Goal: Task Accomplishment & Management: Manage account settings

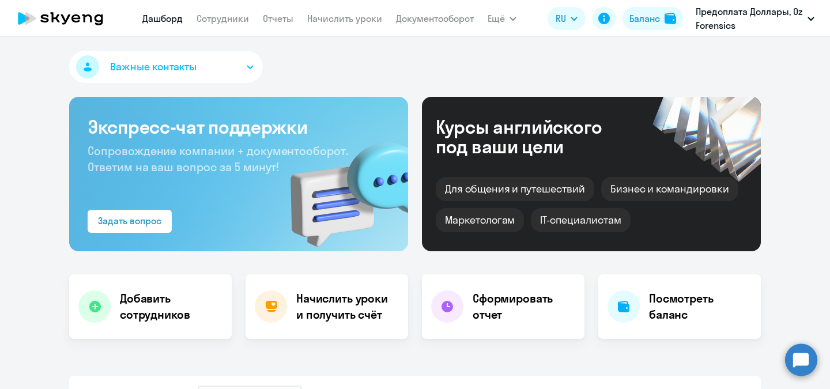
select select "30"
click at [246, 22] on link "Сотрудники" at bounding box center [223, 19] width 52 height 12
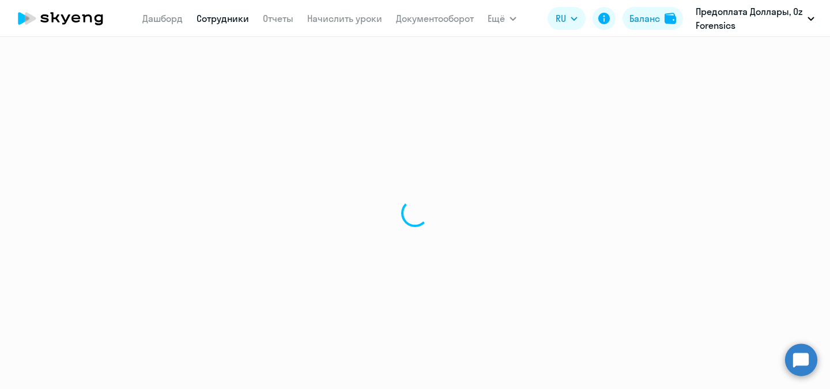
select select "30"
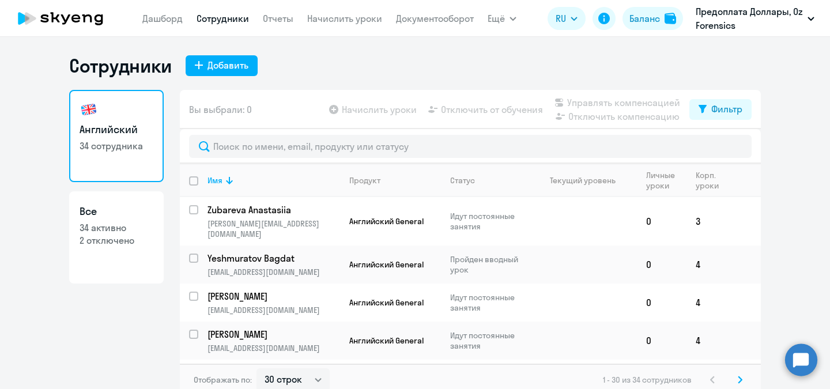
click at [108, 259] on link "Все 34 активно 2 отключено" at bounding box center [116, 237] width 95 height 92
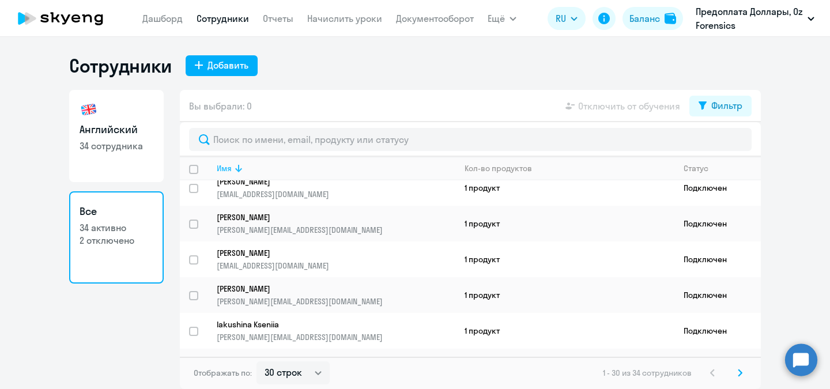
scroll to position [878, 0]
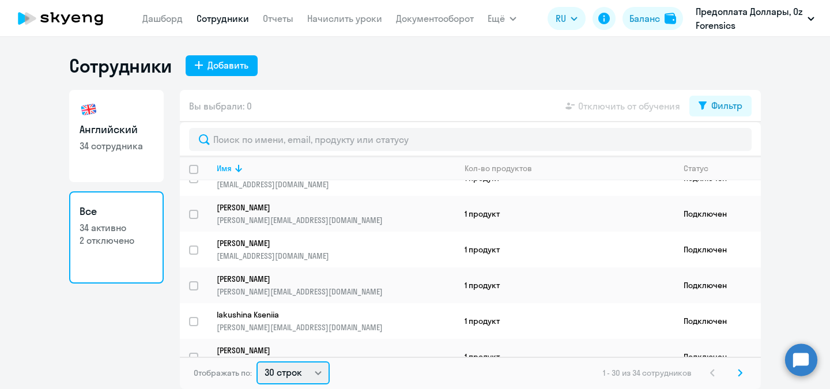
click at [321, 371] on select "30 строк 50 строк 100 строк" at bounding box center [293, 373] width 73 height 23
select select "50"
click at [257, 362] on select "30 строк 50 строк 100 строк" at bounding box center [293, 373] width 73 height 23
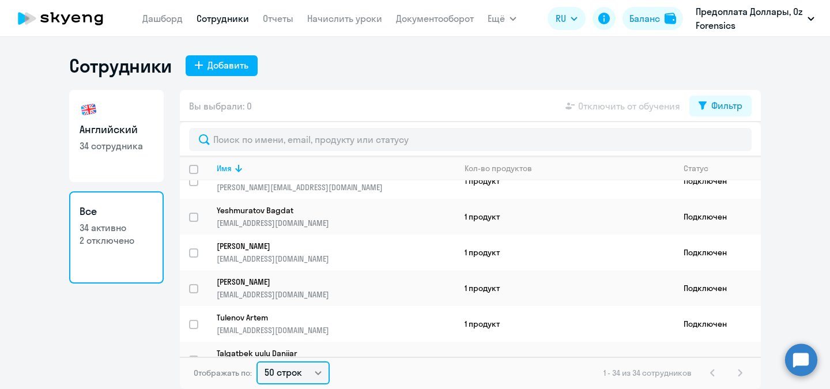
scroll to position [0, 0]
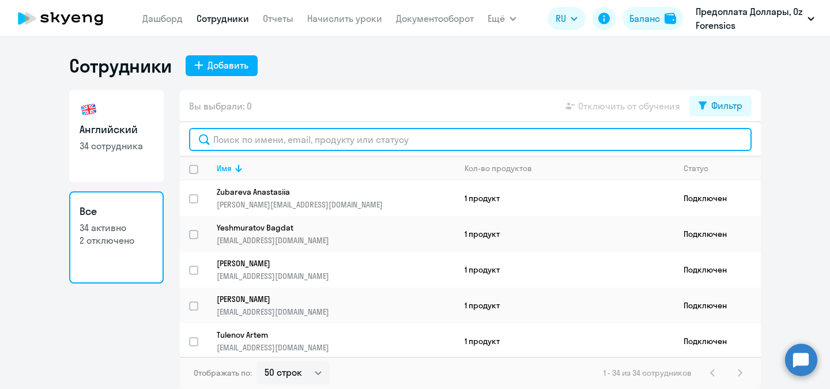
click at [377, 138] on input "text" at bounding box center [470, 139] width 563 height 23
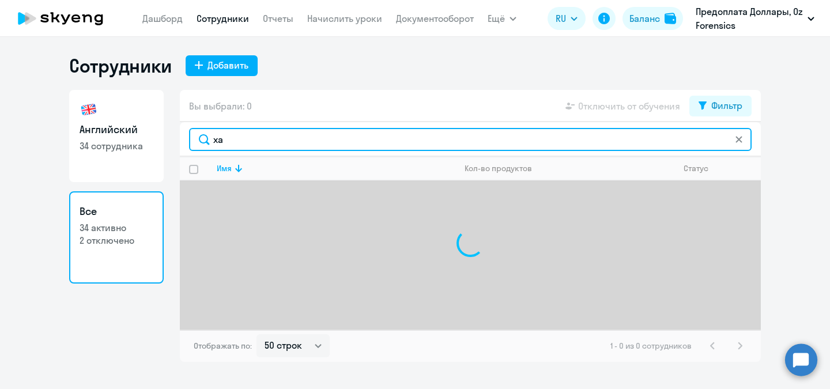
type input "х"
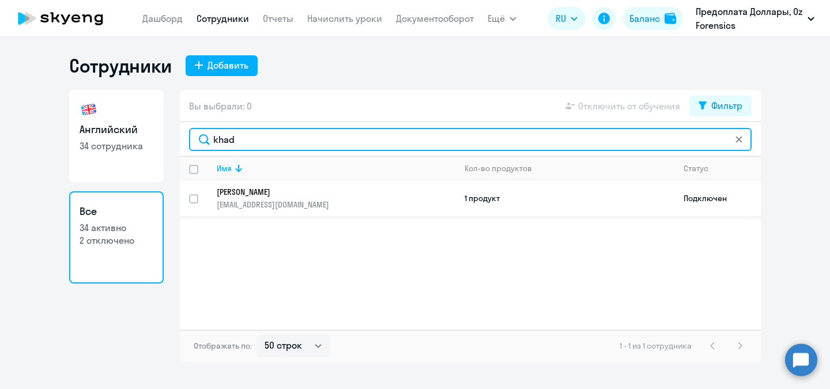
type input "khad"
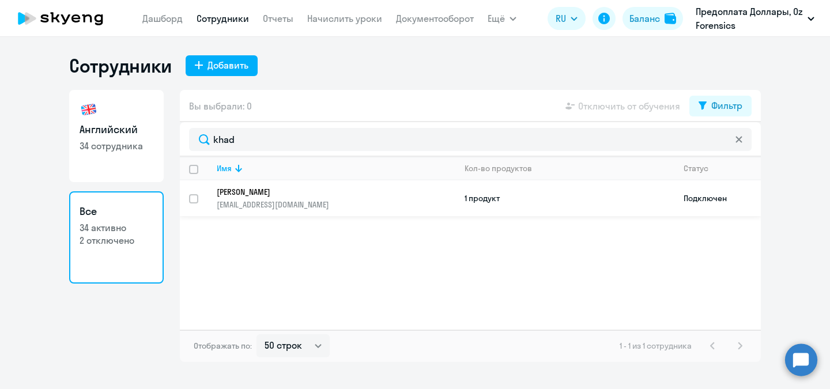
click at [366, 191] on p "[PERSON_NAME]" at bounding box center [328, 192] width 223 height 10
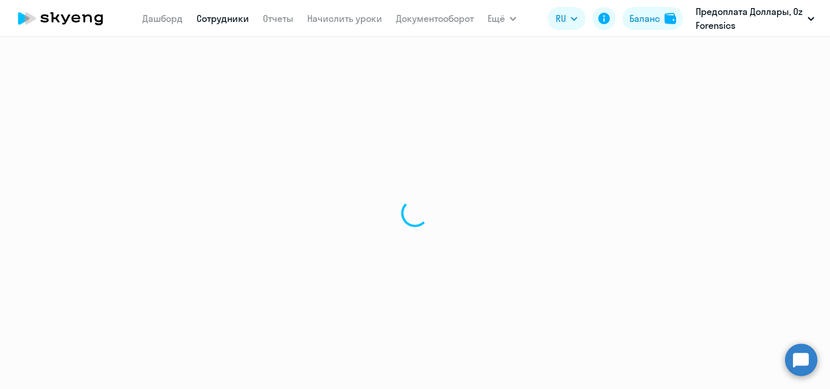
select select "english"
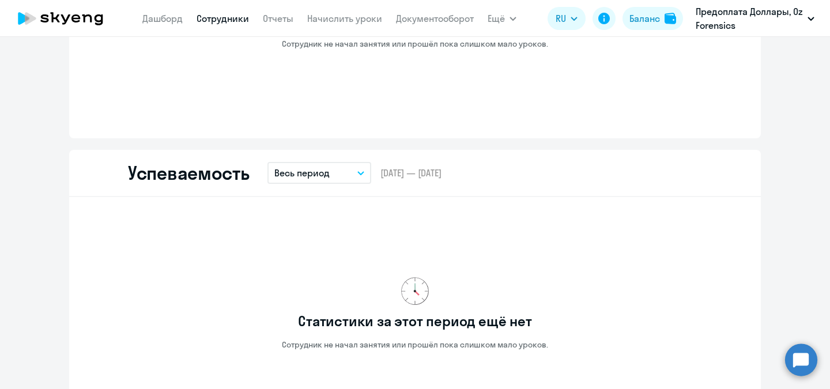
scroll to position [750, 0]
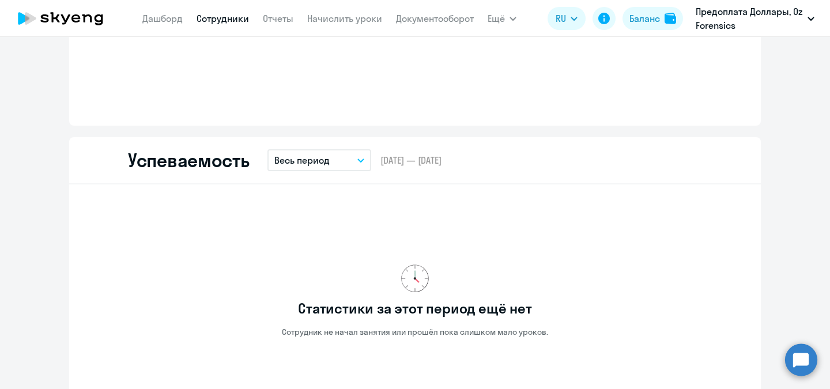
click at [359, 161] on icon "button" at bounding box center [360, 161] width 7 height 4
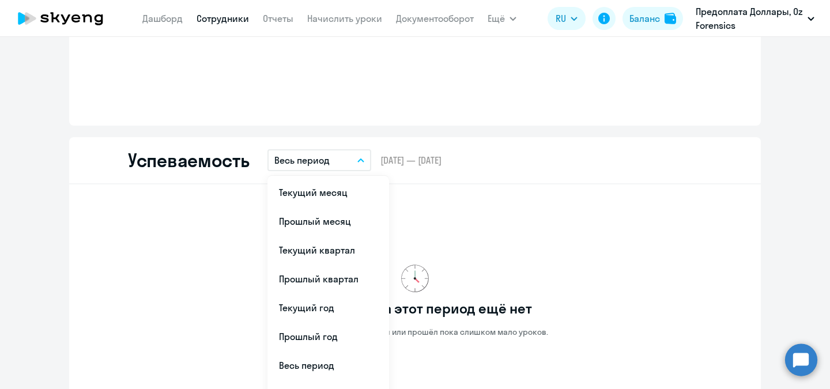
click at [579, 133] on div "Общая информация Мало данных, чтобы оценить прогресс Пройдено – До повышения ур…" at bounding box center [415, 228] width 692 height 1601
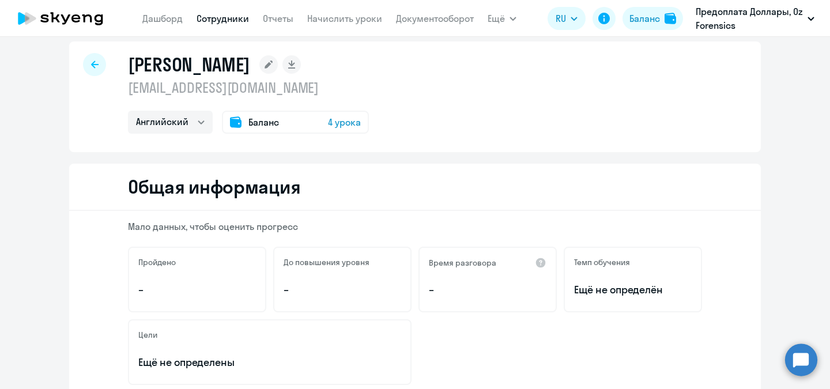
scroll to position [0, 0]
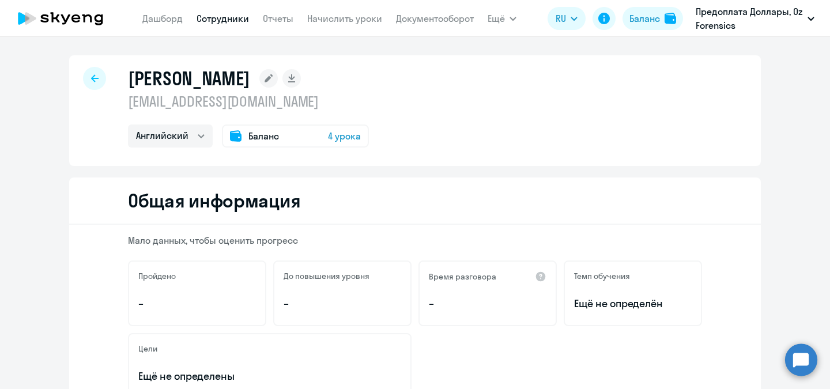
click at [279, 137] on div "Баланс 4 урока" at bounding box center [295, 136] width 147 height 23
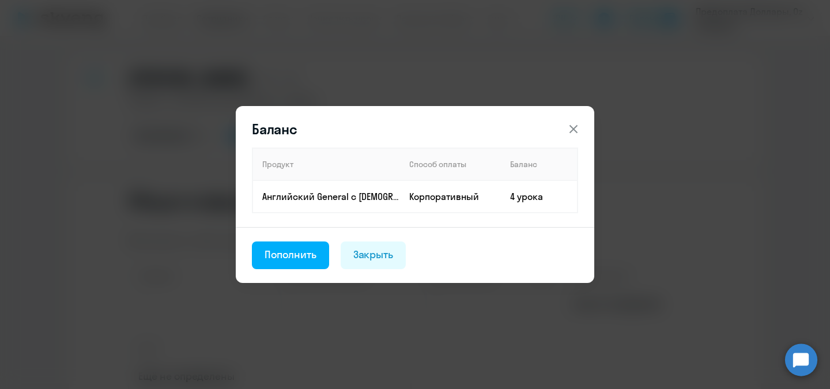
click at [562, 130] on header "Баланс" at bounding box center [415, 129] width 359 height 18
click at [575, 126] on icon at bounding box center [574, 129] width 14 height 14
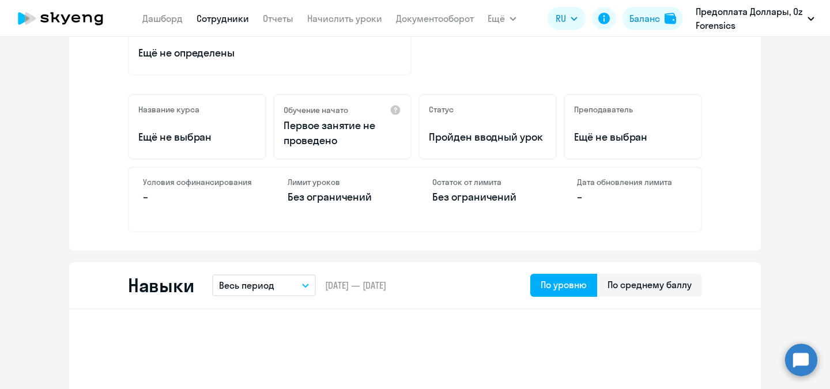
scroll to position [346, 0]
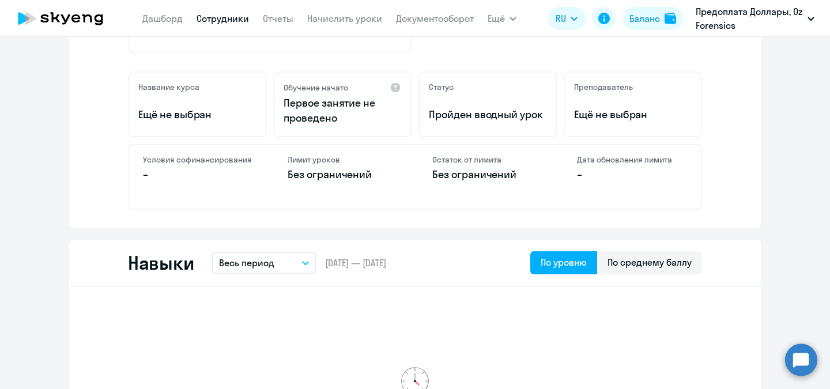
click at [303, 265] on button "Весь период" at bounding box center [264, 263] width 104 height 22
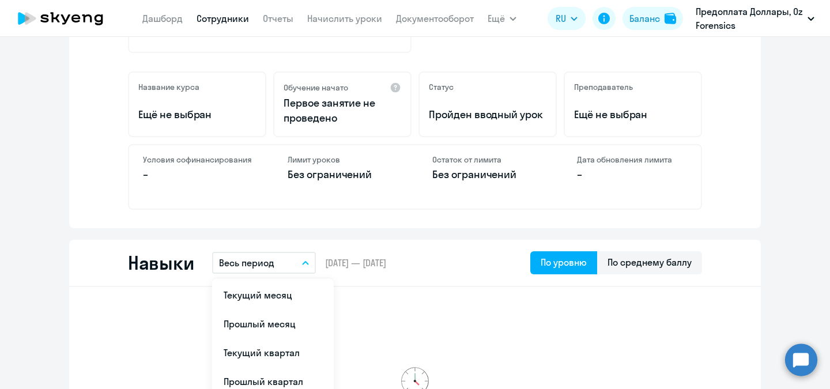
click at [303, 265] on button "Весь период" at bounding box center [264, 263] width 104 height 22
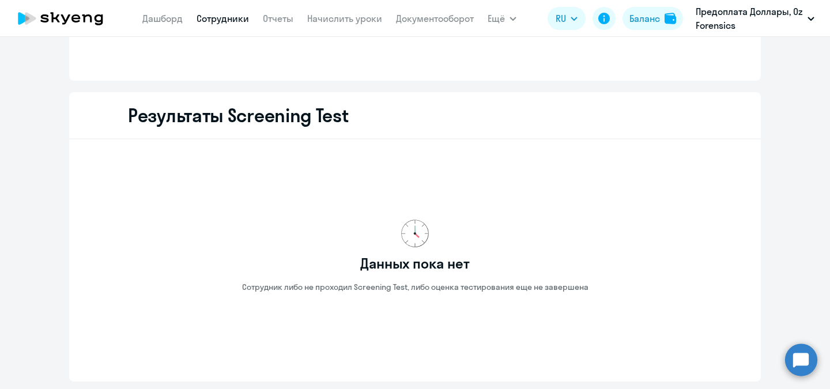
scroll to position [1358, 0]
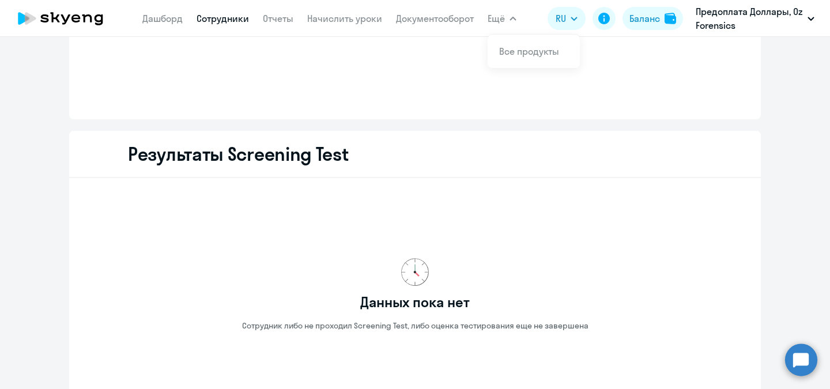
click at [498, 24] on span "Ещё" at bounding box center [496, 19] width 17 height 14
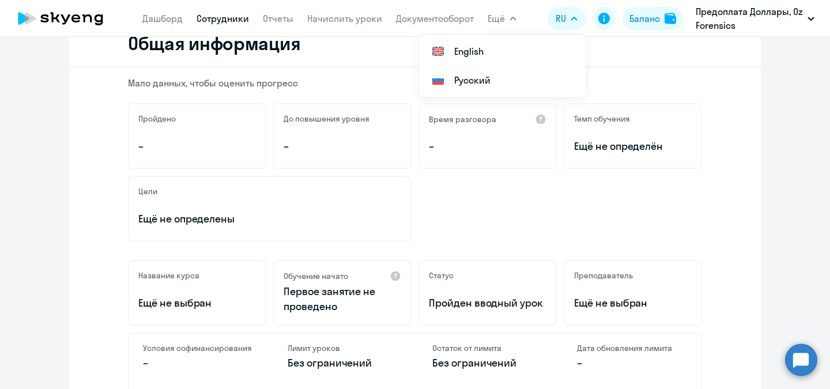
scroll to position [0, 0]
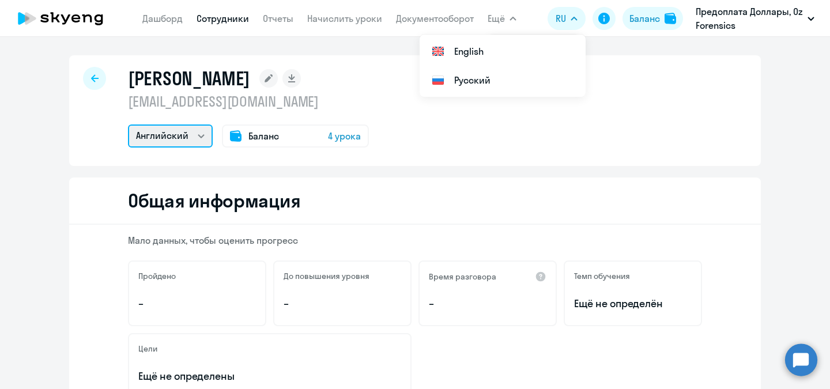
click at [201, 141] on select "Английский" at bounding box center [170, 136] width 85 height 23
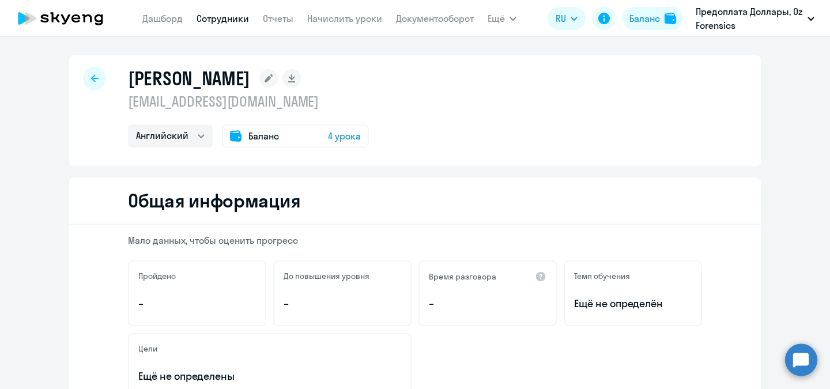
click at [93, 82] on div at bounding box center [94, 78] width 23 height 23
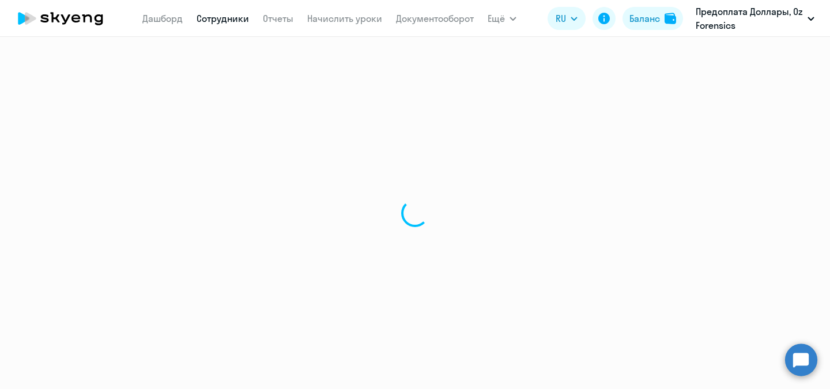
select select "30"
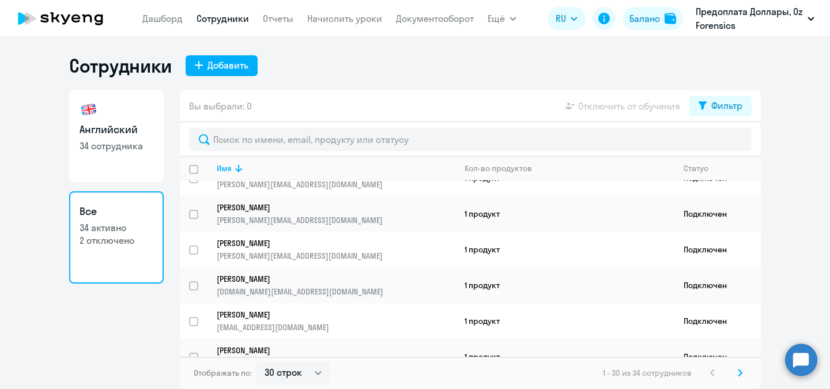
scroll to position [750, 0]
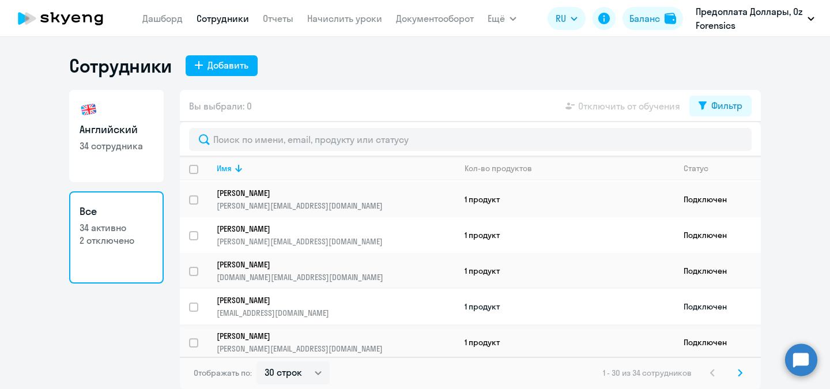
click at [724, 290] on td "Подключен" at bounding box center [718, 307] width 86 height 36
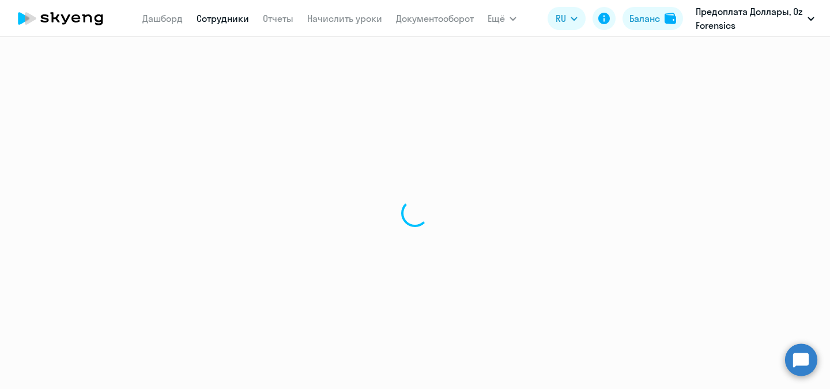
select select "english"
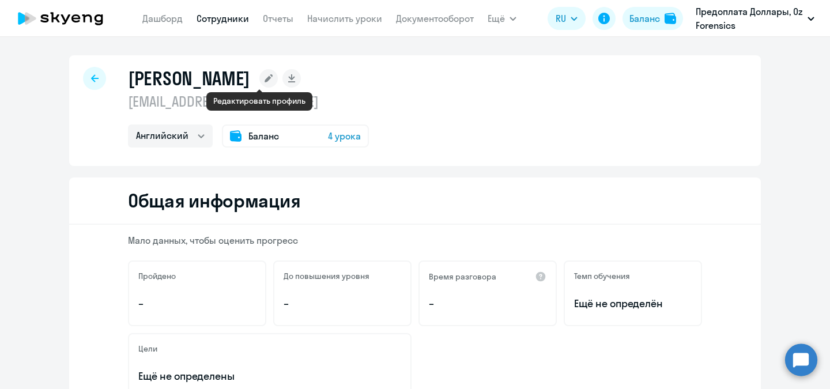
click at [265, 80] on icon at bounding box center [269, 78] width 8 height 8
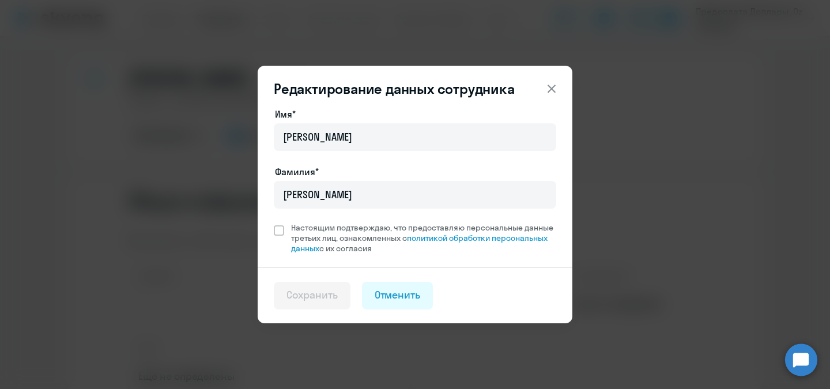
click at [549, 87] on icon at bounding box center [552, 89] width 8 height 8
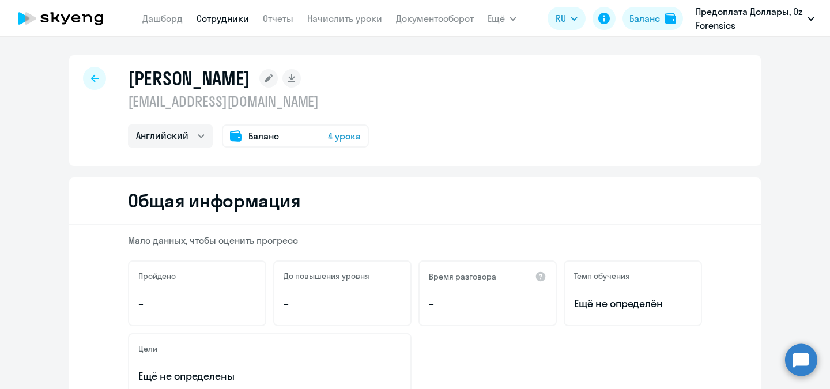
click at [336, 137] on span "4 урока" at bounding box center [344, 136] width 33 height 14
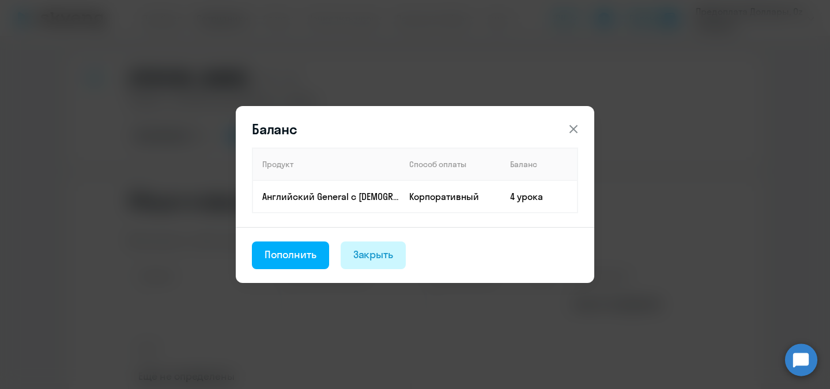
click at [359, 260] on div "Закрыть" at bounding box center [373, 254] width 40 height 15
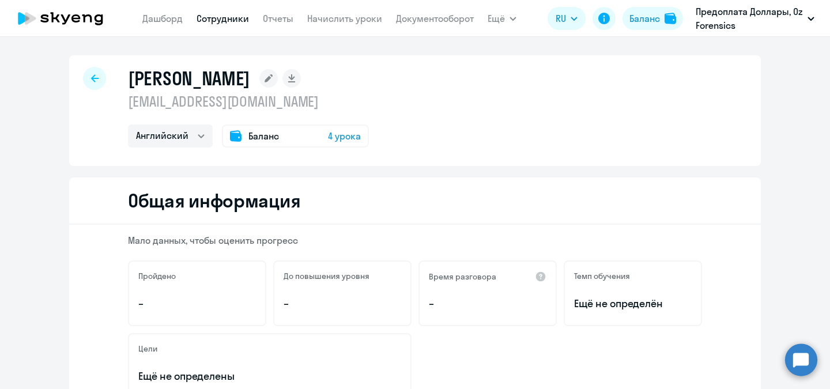
click at [91, 74] on div at bounding box center [94, 78] width 23 height 23
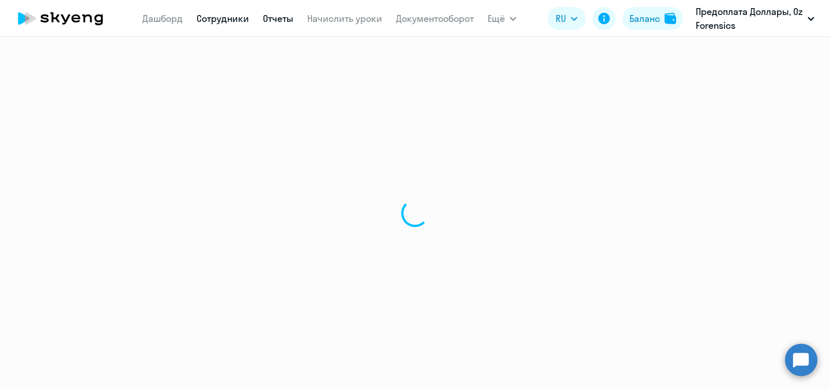
select select "30"
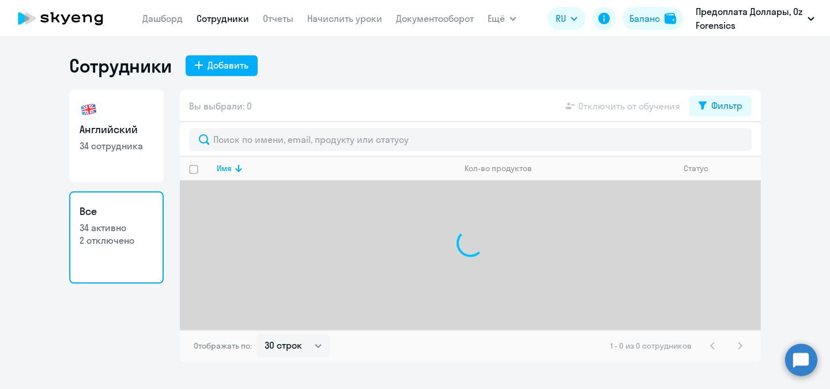
click at [121, 262] on link "Все 34 активно 2 отключено" at bounding box center [116, 237] width 95 height 92
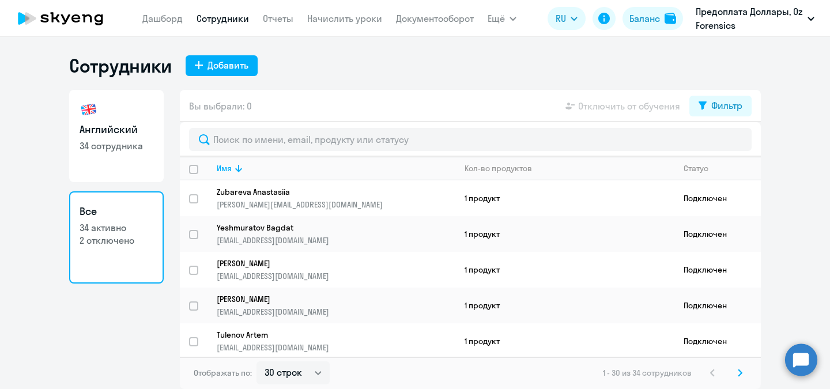
drag, startPoint x: 119, startPoint y: 249, endPoint x: 101, endPoint y: 270, distance: 28.3
click at [101, 270] on link "Все 34 активно 2 отключено" at bounding box center [116, 237] width 95 height 92
click at [662, 108] on app-table-action-button "Отключить от обучения" at bounding box center [621, 106] width 117 height 14
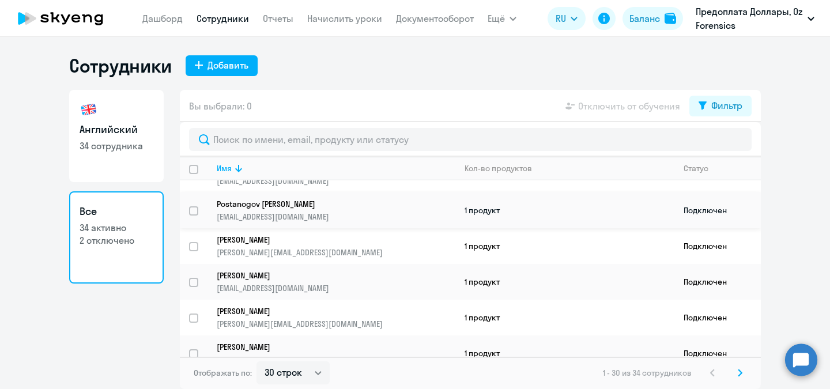
scroll to position [404, 0]
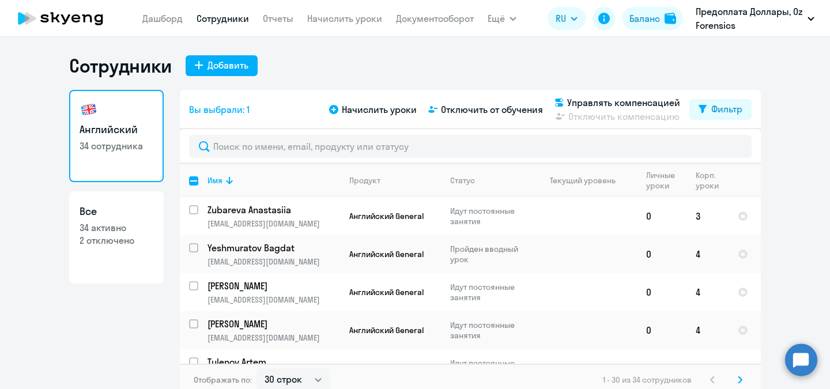
select select "30"
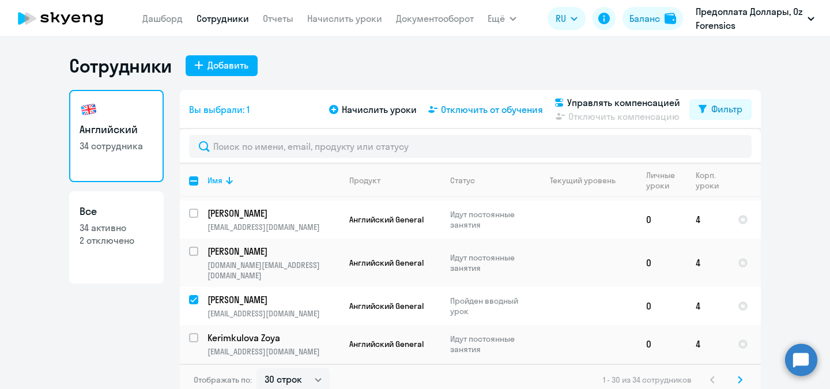
click at [517, 105] on span "Отключить от обучения" at bounding box center [492, 110] width 102 height 14
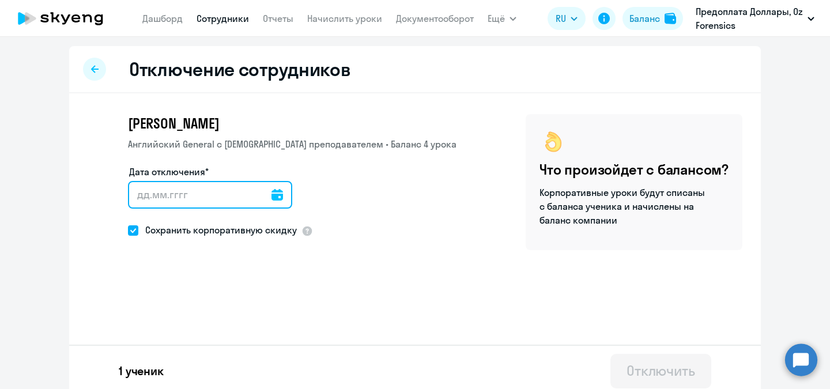
click at [201, 205] on input "Дата отключения*" at bounding box center [210, 195] width 164 height 28
click at [272, 194] on icon at bounding box center [278, 195] width 12 height 12
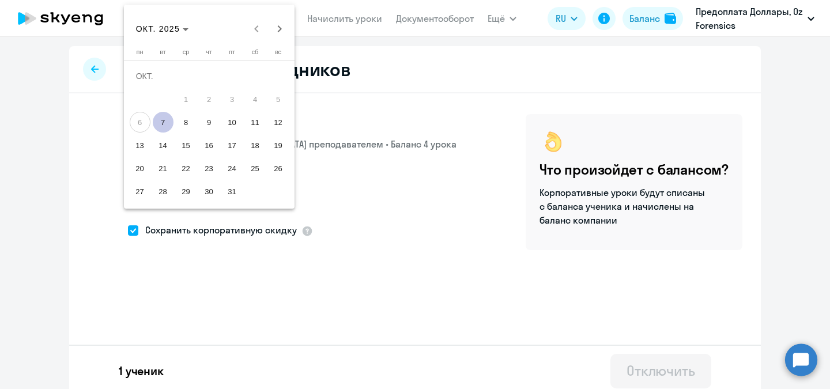
click at [164, 122] on span "7" at bounding box center [163, 122] width 21 height 21
type input "[DATE]"
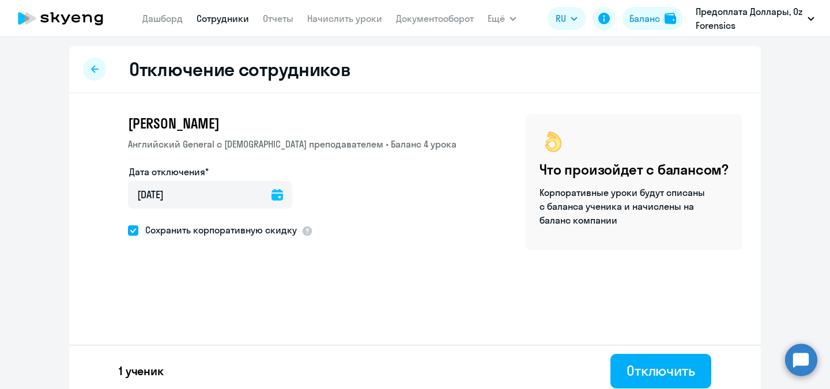
scroll to position [7, 0]
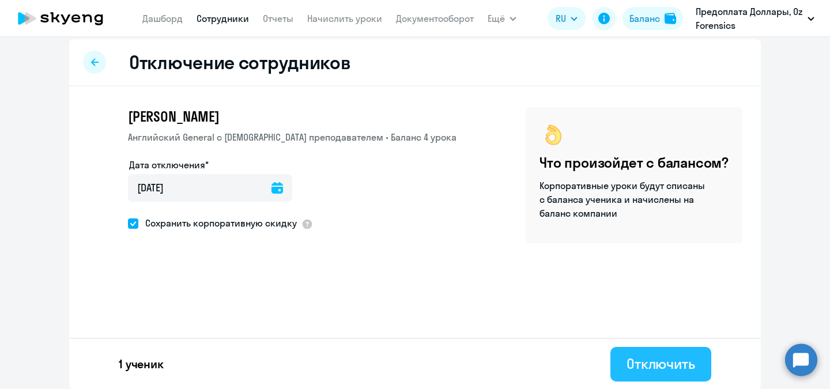
click at [644, 358] on div "Отключить" at bounding box center [661, 364] width 69 height 18
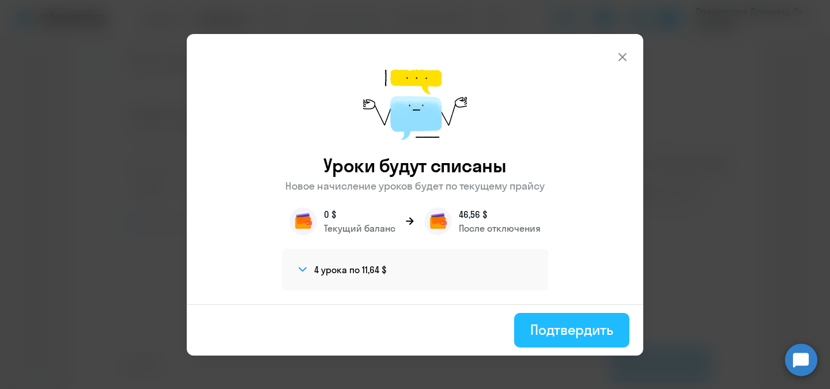
click at [560, 281] on div "Уроки будут списаны Новое начисление уроков будет по текущему прайсу 0 $ Текущи…" at bounding box center [415, 169] width 457 height 270
click at [546, 321] on div "Подтвердить" at bounding box center [571, 330] width 83 height 18
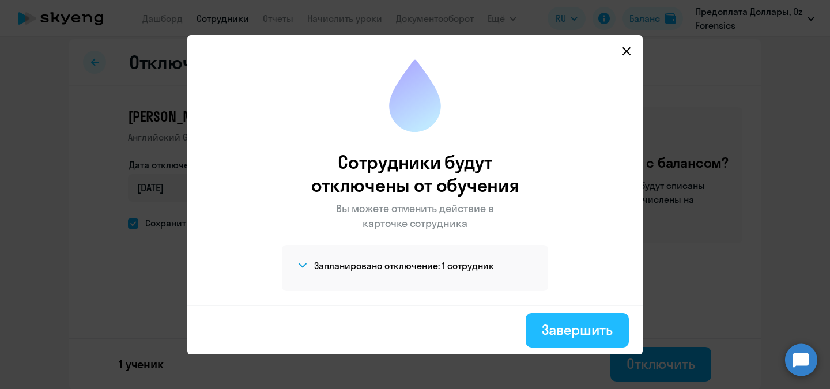
click at [581, 338] on button "Завершить" at bounding box center [577, 330] width 103 height 35
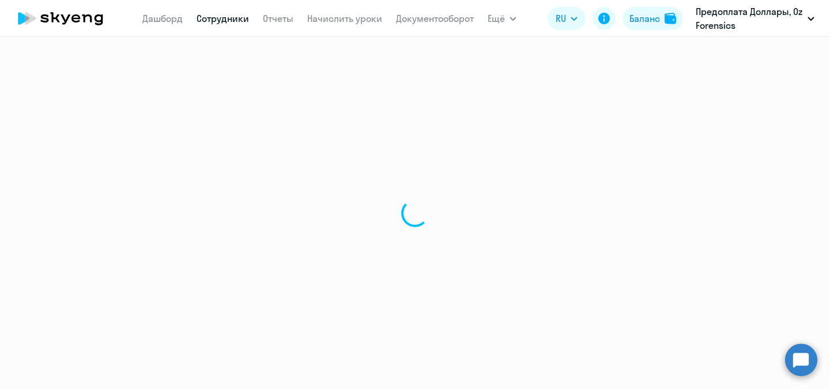
select select "30"
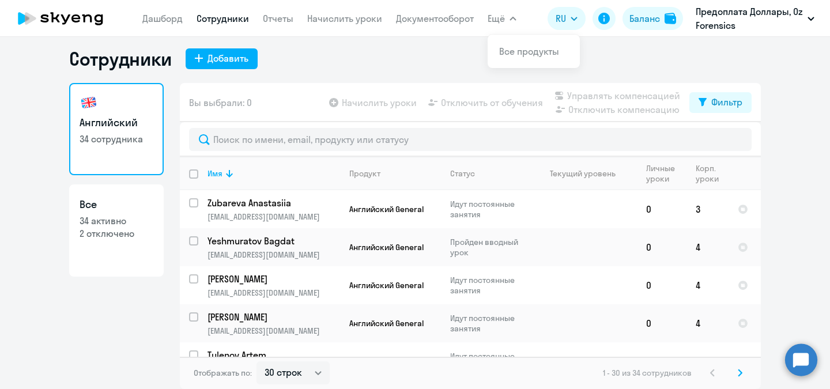
click at [510, 16] on button "Ещё" at bounding box center [502, 18] width 29 height 23
click at [498, 18] on span "Ещё" at bounding box center [496, 19] width 17 height 14
click at [533, 54] on link "Все продукты" at bounding box center [529, 52] width 60 height 12
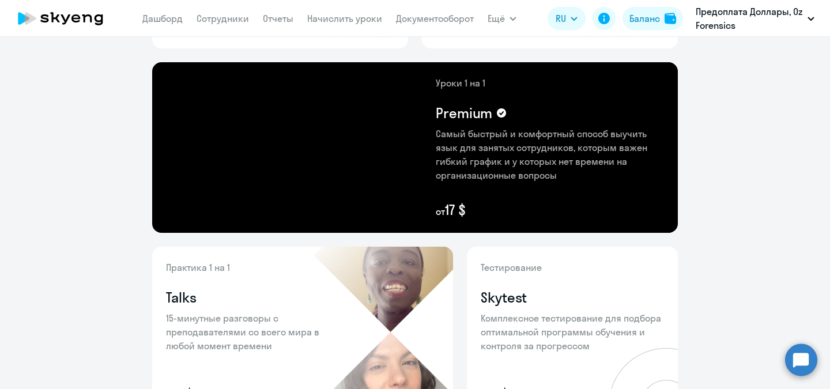
scroll to position [288, 0]
